Goal: Contribute content

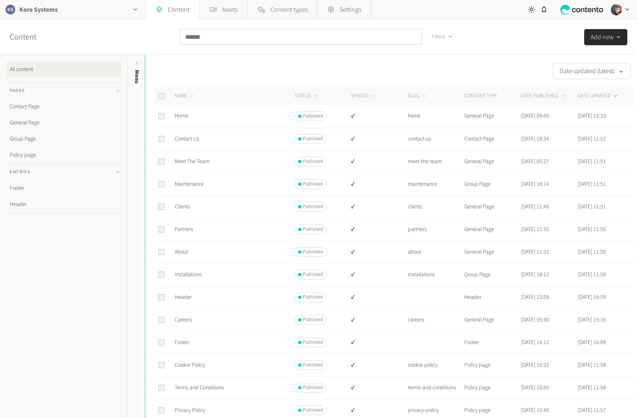
click at [80, 9] on div "Kore Systems" at bounding box center [72, 9] width 145 height 19
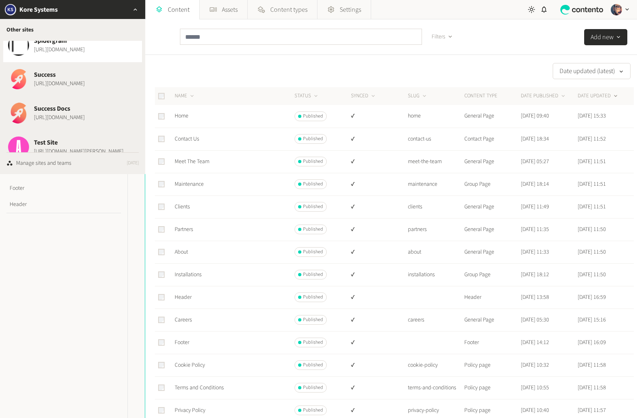
scroll to position [1107, 0]
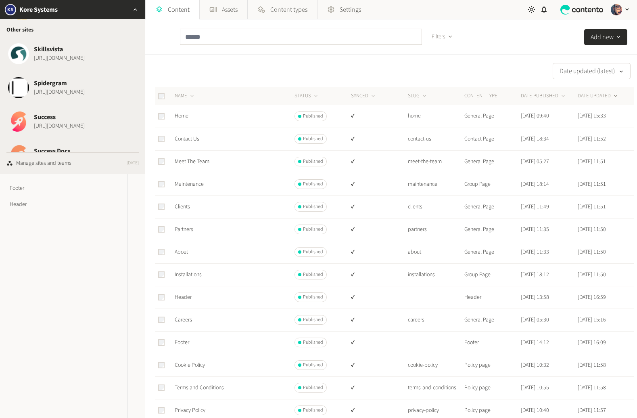
click at [82, 117] on span "Success" at bounding box center [59, 117] width 51 height 10
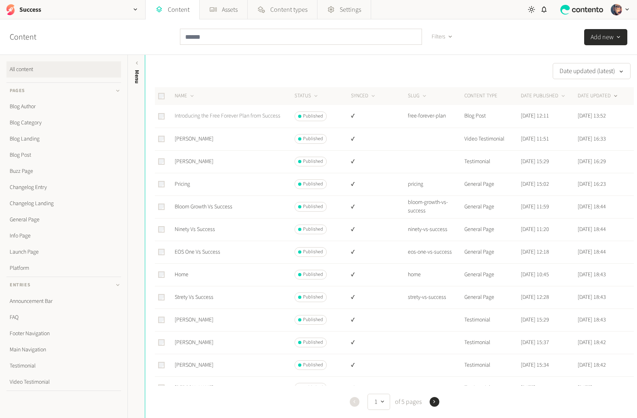
click at [204, 115] on link "Introducing the Free Forever Plan from Success" at bounding box center [228, 116] width 106 height 8
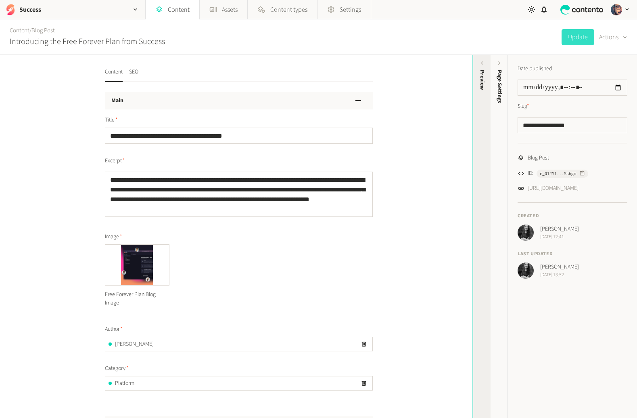
click at [489, 121] on div "Preview" at bounding box center [482, 132] width 18 height 145
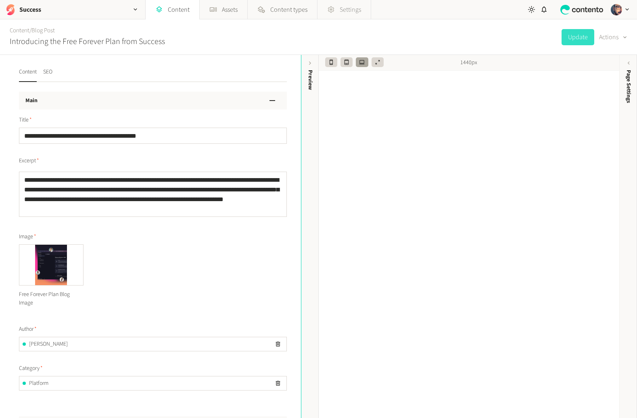
click at [367, 12] on link "Settings" at bounding box center [344, 9] width 53 height 19
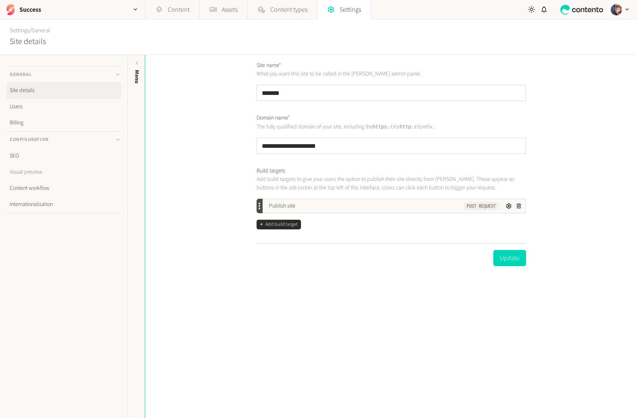
click at [34, 171] on link "Visual preview" at bounding box center [63, 172] width 115 height 16
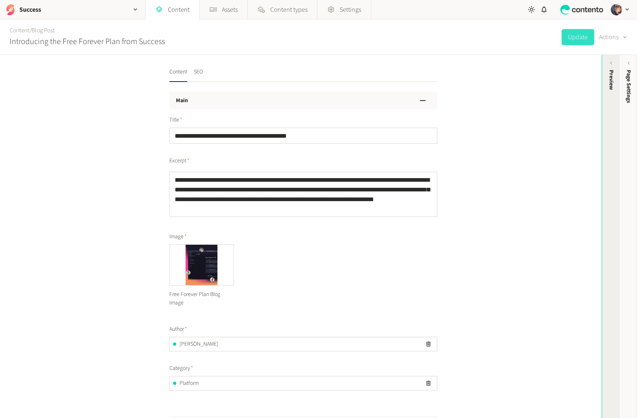
click at [608, 87] on div "Preview" at bounding box center [611, 80] width 8 height 20
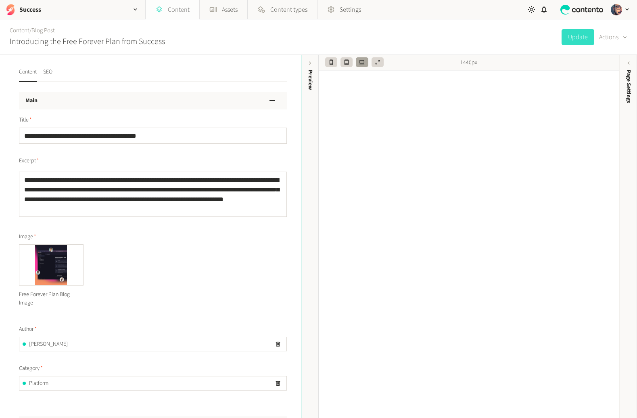
click at [173, 16] on link "Content" at bounding box center [173, 9] width 54 height 19
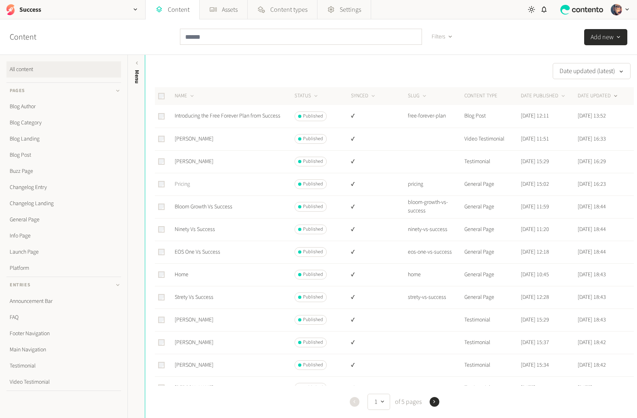
click at [187, 186] on link "Pricing" at bounding box center [182, 184] width 15 height 8
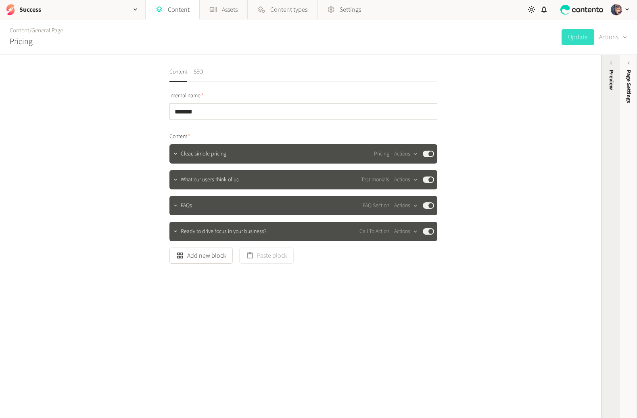
click at [602, 132] on div "Preview" at bounding box center [611, 236] width 18 height 363
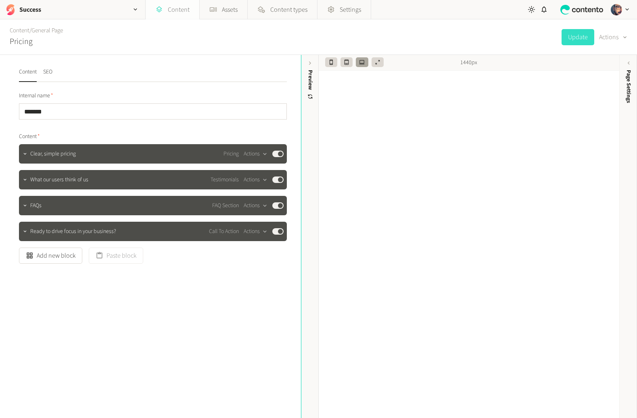
click at [172, 11] on link "Content" at bounding box center [173, 9] width 54 height 19
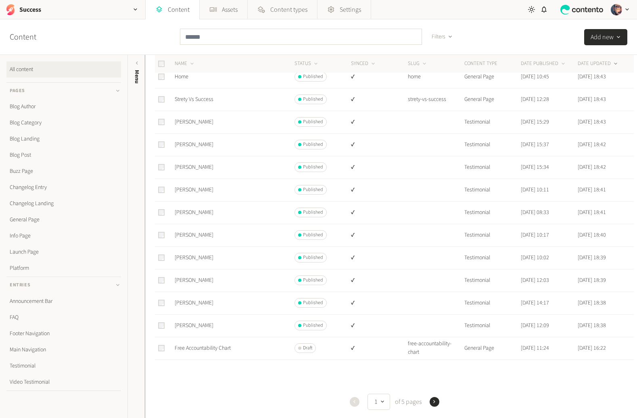
scroll to position [232, 0]
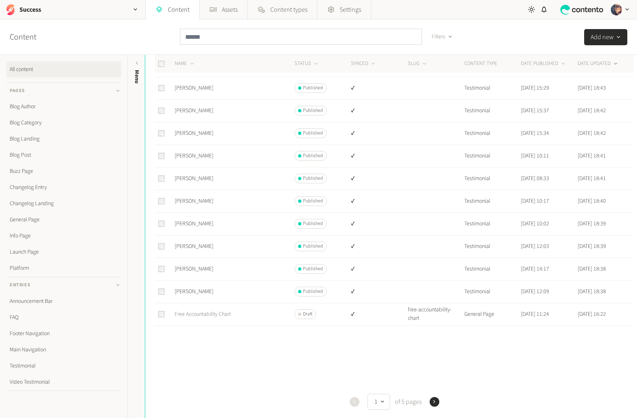
click at [224, 311] on link "Free Accountability Chart" at bounding box center [203, 314] width 56 height 8
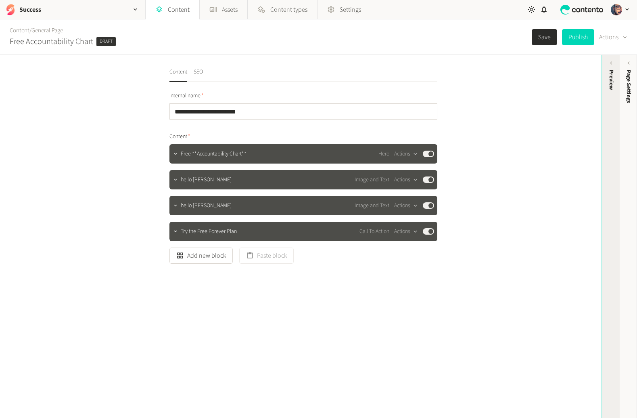
click at [607, 76] on div "Preview" at bounding box center [611, 80] width 8 height 20
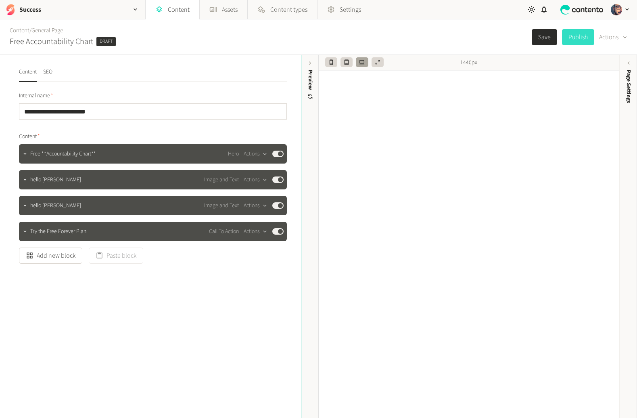
click at [579, 36] on button "Publish" at bounding box center [578, 37] width 32 height 16
type input "**********"
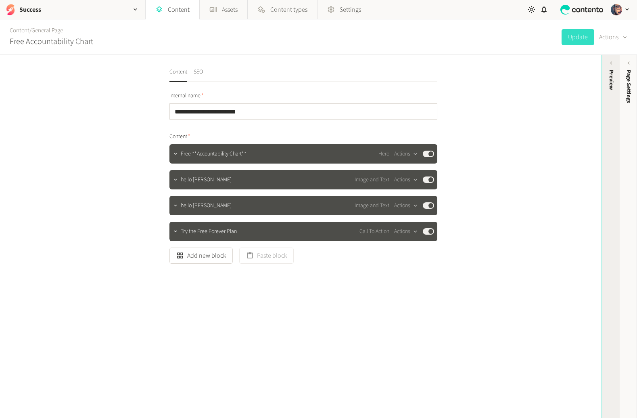
click at [606, 96] on div "Preview" at bounding box center [611, 132] width 18 height 145
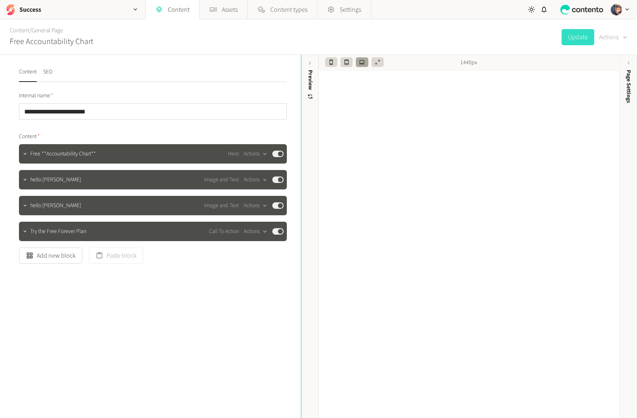
click at [619, 39] on div "button" at bounding box center [624, 36] width 11 height 9
click at [608, 71] on button "Set to draft" at bounding box center [608, 72] width 38 height 15
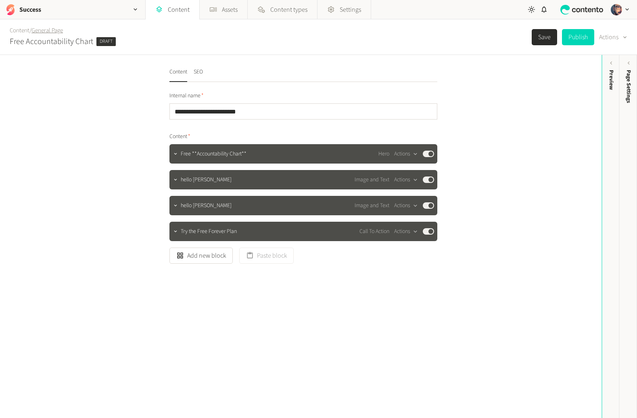
click at [49, 29] on link "General Page" at bounding box center [46, 30] width 31 height 8
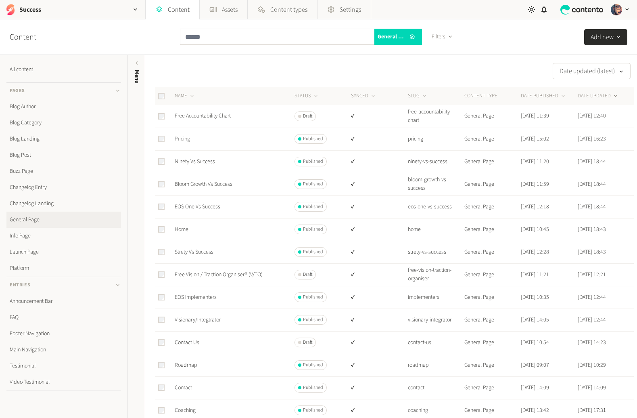
click at [188, 138] on link "Pricing" at bounding box center [182, 139] width 15 height 8
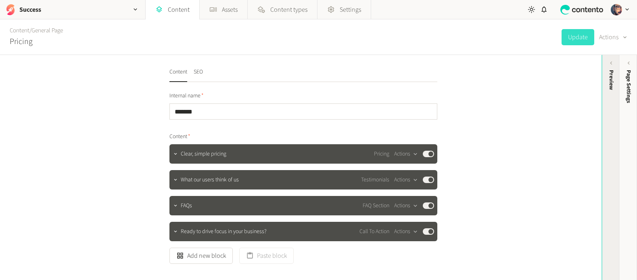
click at [605, 126] on div "Preview" at bounding box center [611, 132] width 18 height 145
